Goal: Check status

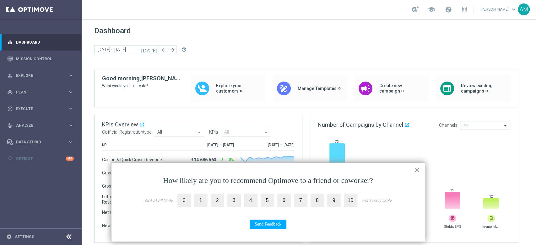
click at [416, 169] on button "×" at bounding box center [417, 170] width 6 height 10
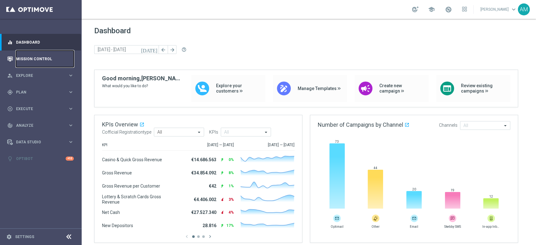
click at [55, 61] on link "Mission Control" at bounding box center [45, 59] width 58 height 17
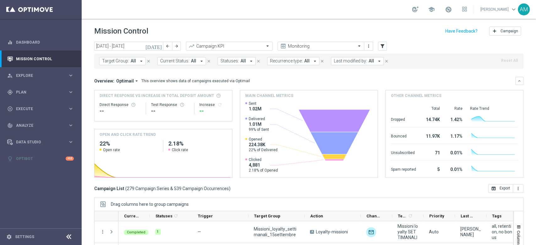
click at [289, 20] on header "Mission Control add Campaign" at bounding box center [309, 30] width 455 height 23
click at [455, 80] on div "Overview: Optimail arrow_drop_down This overview shows data of campaigns execut…" at bounding box center [304, 81] width 421 height 6
click at [243, 192] on div "Campaign List ( 279 Campaign Series & 539 Campaign Occurrences ) open_in_browse…" at bounding box center [309, 188] width 430 height 9
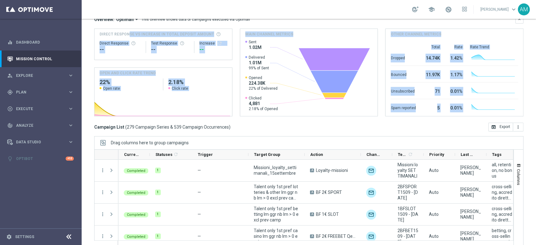
scroll to position [68, 0]
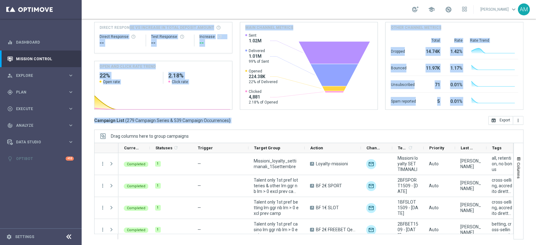
drag, startPoint x: 536, startPoint y: 70, endPoint x: 532, endPoint y: 121, distance: 51.3
click at [532, 121] on div "Mission Control add Campaign [DATE] [DATE] - [DATE] arrow_back arrow_forward Ca…" at bounding box center [309, 132] width 455 height 227
click at [452, 126] on div "[DATE] [DATE] - [DATE] arrow_back arrow_forward Campaign KPI trending_up Monito…" at bounding box center [309, 73] width 455 height 198
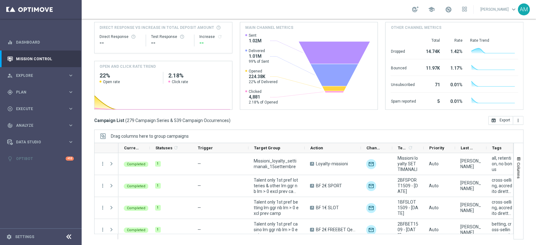
drag, startPoint x: 536, startPoint y: 103, endPoint x: 536, endPoint y: 152, distance: 49.0
click at [536, 152] on div "Mission Control add Campaign [DATE] [DATE] - [DATE] arrow_back arrow_forward Ca…" at bounding box center [309, 132] width 455 height 227
click at [529, 141] on div "[DATE] [DATE] - [DATE] arrow_back arrow_forward Campaign KPI trending_up Monito…" at bounding box center [309, 73] width 455 height 198
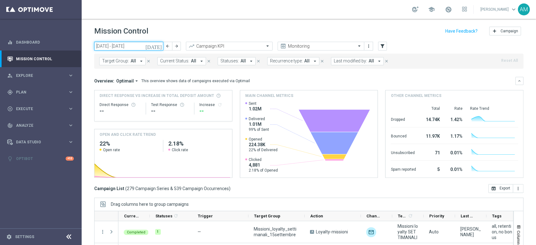
click at [140, 45] on input "[DATE] - [DATE]" at bounding box center [128, 46] width 69 height 9
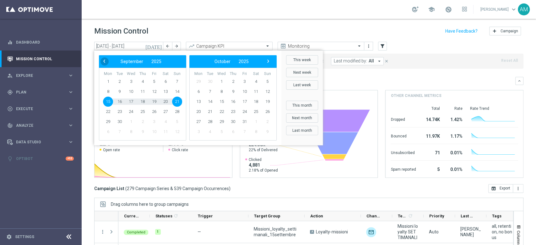
click at [107, 64] on span "‹" at bounding box center [104, 61] width 8 height 8
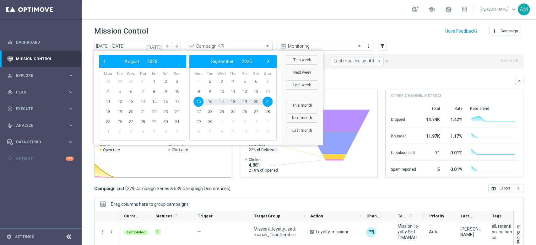
click at [107, 64] on span "‹" at bounding box center [104, 61] width 8 height 8
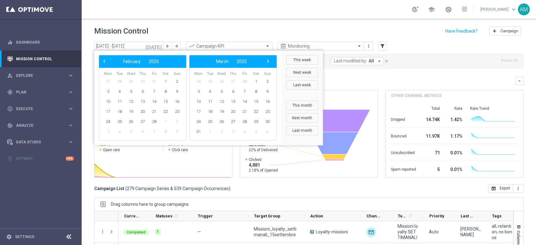
click at [107, 64] on span "‹" at bounding box center [104, 61] width 8 height 8
click at [133, 82] on span "1" at bounding box center [131, 82] width 10 height 10
click at [269, 65] on span "›" at bounding box center [268, 61] width 8 height 8
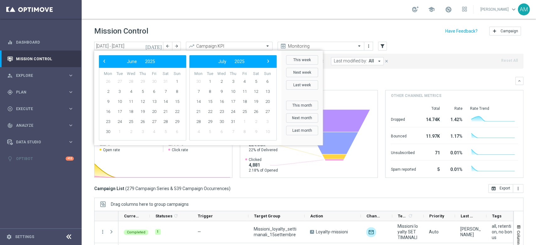
click at [269, 65] on span "›" at bounding box center [268, 61] width 8 height 8
